Goal: Information Seeking & Learning: Learn about a topic

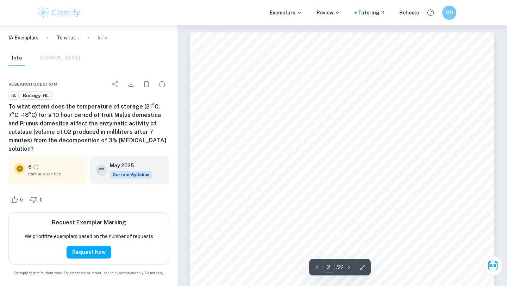
scroll to position [637, 0]
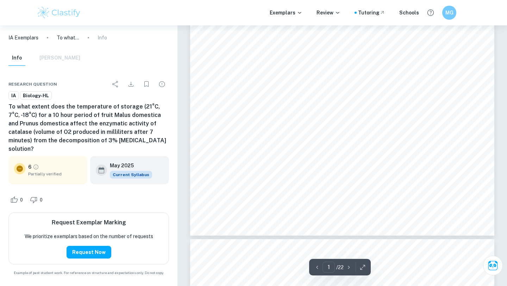
type input "5"
drag, startPoint x: 227, startPoint y: 118, endPoint x: 220, endPoint y: 113, distance: 9.6
click at [220, 113] on div "Dependent Variable - Enzymatic activity of catalase " Measured by volume of oxy…" at bounding box center [342, 139] width 304 height 394
click at [276, 125] on span "Room temperature during the" at bounding box center [264, 126] width 70 height 6
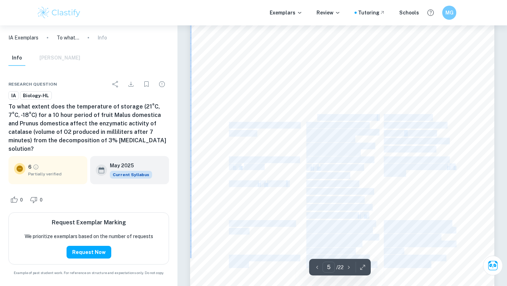
drag, startPoint x: 228, startPoint y: 115, endPoint x: 316, endPoint y: 118, distance: 88.4
click at [316, 118] on div "Dependent Variable - Enzymatic activity of catalase " Measured by volume of oxy…" at bounding box center [342, 139] width 304 height 394
click at [316, 118] on span "Why it needs to be controlled" at bounding box center [341, 118] width 70 height 6
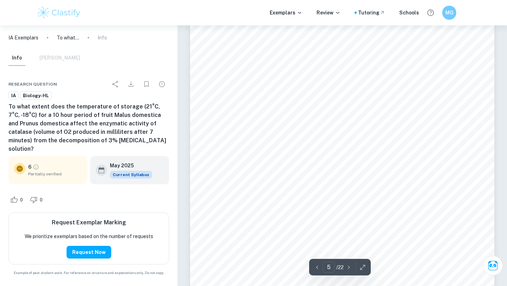
scroll to position [1769, 0]
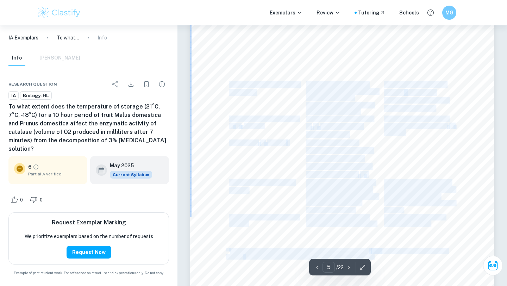
drag, startPoint x: 264, startPoint y: 95, endPoint x: 229, endPoint y: 86, distance: 36.1
click at [229, 86] on div "Dependent Variable - Enzymatic activity of catalase " Measured by volume of oxy…" at bounding box center [342, 98] width 304 height 394
click at [229, 86] on span "Room temperature during the" at bounding box center [264, 85] width 70 height 6
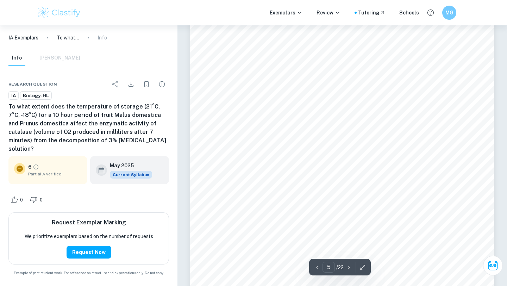
drag, startPoint x: 227, startPoint y: 84, endPoint x: 264, endPoint y: 93, distance: 37.7
click at [264, 93] on div "Dependent Variable - Enzymatic activity of catalase " Measured by volume of oxy…" at bounding box center [342, 98] width 304 height 394
